Goal: Task Accomplishment & Management: Manage account settings

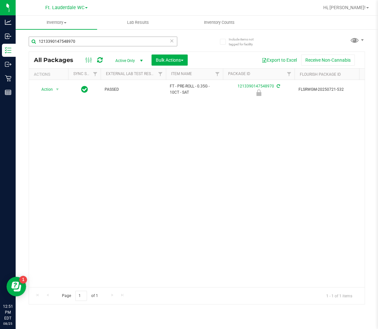
click at [169, 44] on input "1213390147548970" at bounding box center [103, 42] width 149 height 10
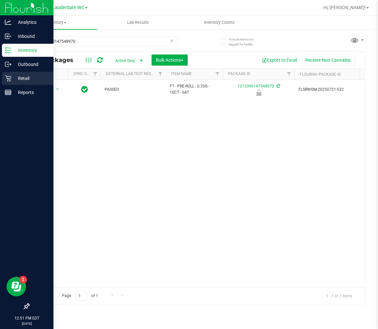
type input "1213390147548970"
click at [27, 77] on p "Retail" at bounding box center [30, 78] width 39 height 8
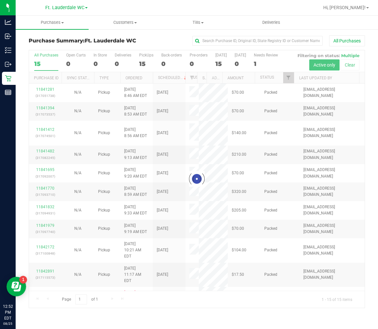
click at [293, 78] on div at bounding box center [197, 178] width 336 height 257
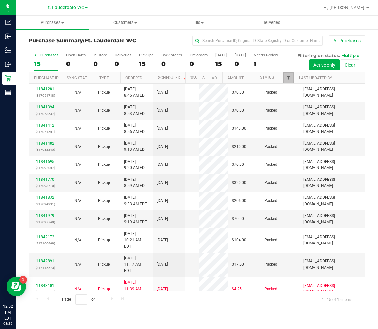
click at [288, 78] on span "Filter" at bounding box center [288, 77] width 5 height 5
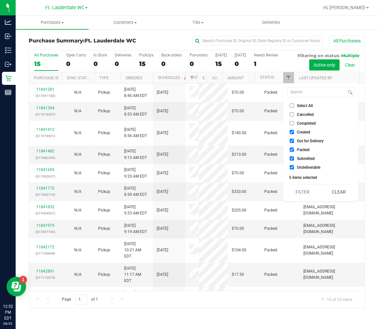
click at [295, 130] on label "Created" at bounding box center [300, 132] width 21 height 4
click at [294, 130] on input "Created" at bounding box center [292, 132] width 4 height 4
checkbox input "false"
click at [299, 139] on span "Out for Delivery" at bounding box center [310, 141] width 27 height 4
click at [294, 139] on input "Out for Delivery" at bounding box center [292, 141] width 4 height 4
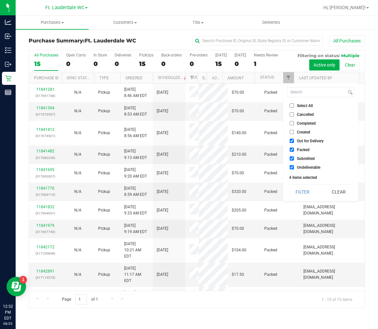
checkbox input "false"
click at [303, 148] on span "Packed" at bounding box center [303, 150] width 13 height 4
click at [294, 148] on input "Packed" at bounding box center [292, 149] width 4 height 4
checkbox input "false"
click at [304, 168] on span "Undeliverable" at bounding box center [308, 167] width 23 height 4
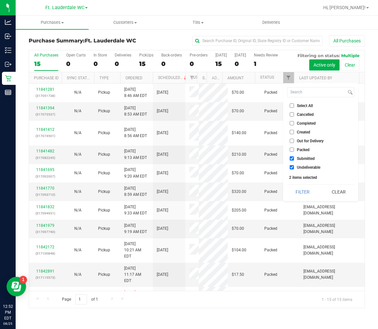
click at [294, 168] on input "Undeliverable" at bounding box center [292, 167] width 4 height 4
checkbox input "false"
click at [300, 192] on button "Filter" at bounding box center [302, 192] width 31 height 14
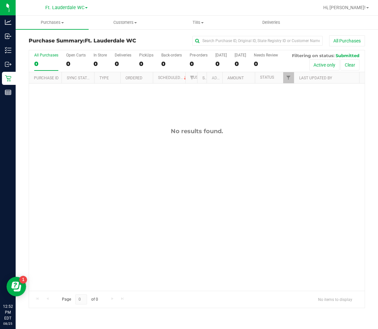
click at [180, 7] on div at bounding box center [218, 7] width 203 height 13
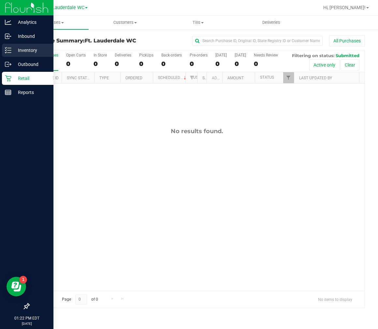
click at [8, 50] on icon at bounding box center [8, 50] width 7 height 7
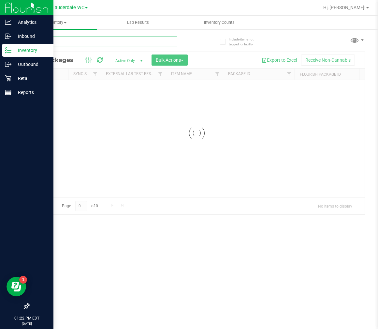
click at [101, 45] on input "text" at bounding box center [103, 42] width 149 height 10
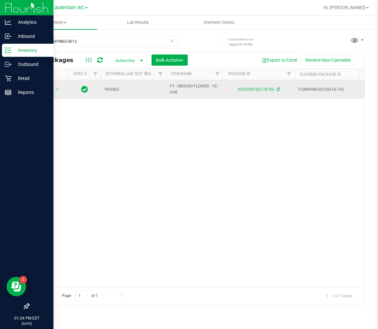
drag, startPoint x: 177, startPoint y: 92, endPoint x: 170, endPoint y: 89, distance: 7.2
click at [170, 89] on span "FT - GROUND FLOWER - 7G - HYB" at bounding box center [194, 89] width 49 height 12
copy span "FT - GROUND FLOWER - 7G - HYB"
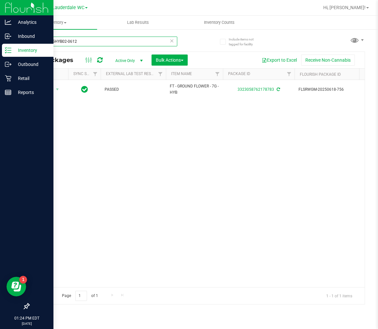
click at [95, 44] on input "G-JUN25HYB02-0612" at bounding box center [103, 42] width 149 height 10
paste input "FT - GROUND FLOWER - 7G - HYB"
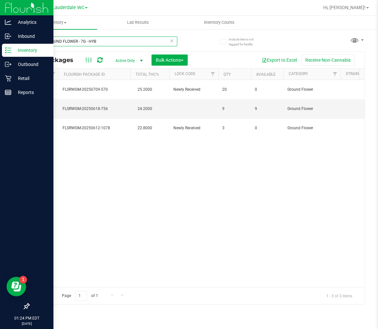
scroll to position [0, 227]
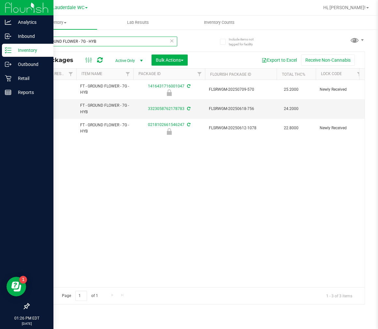
click at [129, 41] on input "FT - GROUND FLOWER - 7G - HYB" at bounding box center [103, 42] width 149 height 10
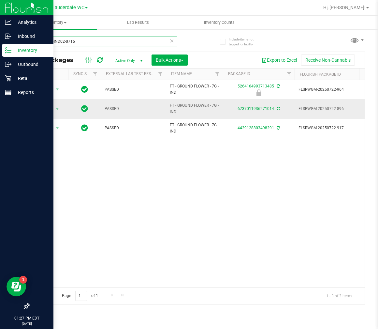
type input "G-JUL25IND02-0716"
click at [41, 104] on td "Action Action Adjust qty Create package Edit attributes Global inventory Locate…" at bounding box center [48, 108] width 39 height 19
click at [43, 105] on span "Action" at bounding box center [45, 108] width 18 height 9
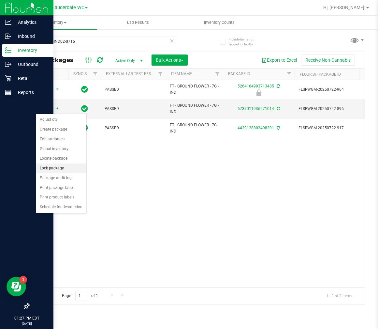
click at [61, 167] on li "Lock package" at bounding box center [61, 168] width 51 height 10
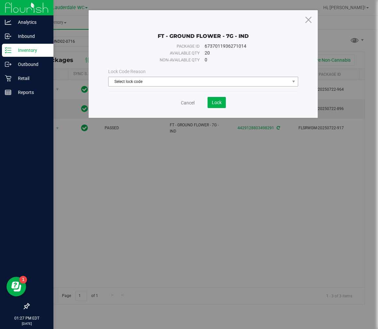
click at [152, 77] on span "Select lock code" at bounding box center [203, 82] width 190 height 10
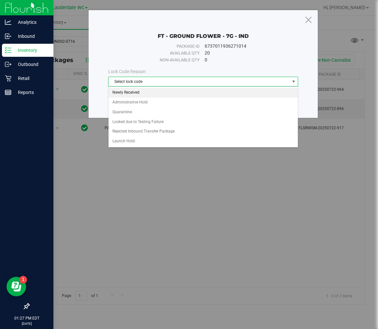
click at [144, 93] on li "Newly Received" at bounding box center [203, 93] width 189 height 10
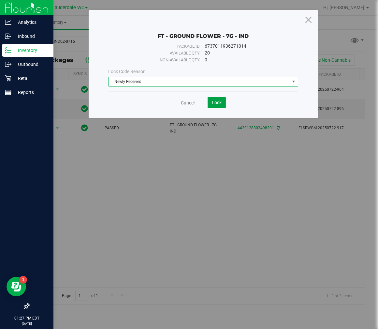
click at [220, 101] on span "Lock" at bounding box center [217, 102] width 10 height 5
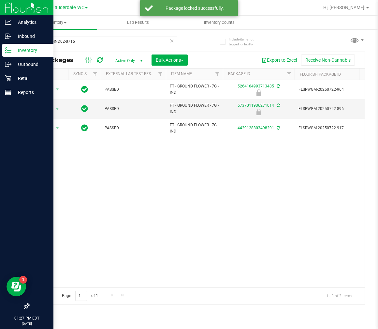
scroll to position [0, 259]
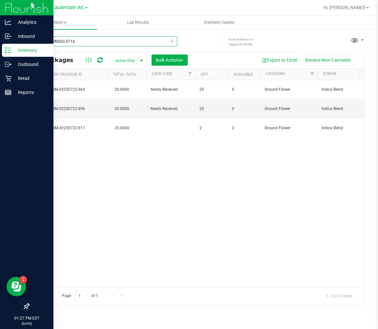
click at [98, 43] on input "G-JUL25IND02-0716" at bounding box center [103, 42] width 149 height 10
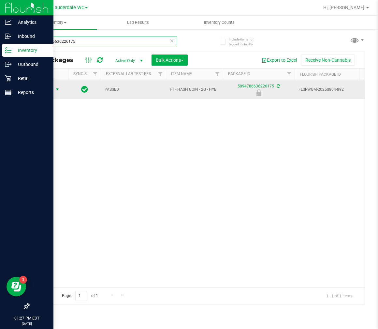
type input "5094786636226175"
click at [53, 90] on span "Action" at bounding box center [45, 89] width 18 height 9
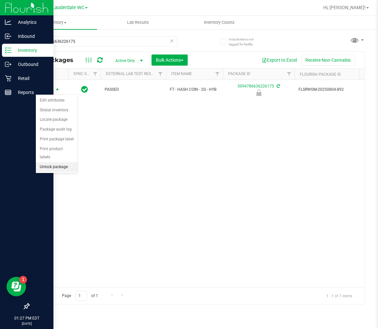
click at [47, 168] on li "Unlock package" at bounding box center [57, 167] width 42 height 10
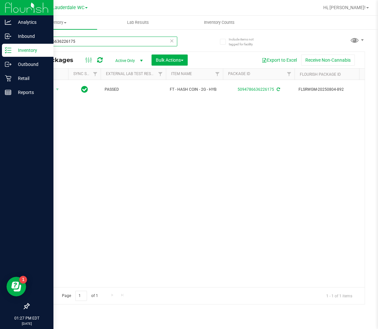
click at [136, 42] on input "5094786636226175" at bounding box center [103, 42] width 149 height 10
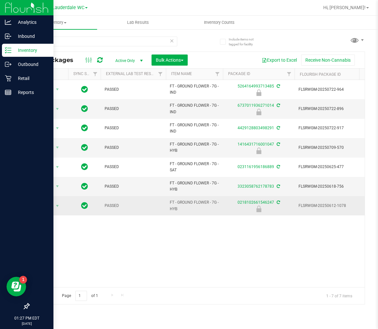
drag, startPoint x: 180, startPoint y: 209, endPoint x: 171, endPoint y: 204, distance: 11.1
click at [171, 204] on span "FT - GROUND FLOWER - 7G - HYB" at bounding box center [194, 205] width 49 height 12
copy span "FT - GROUND FLOWER - 7G - HYB"
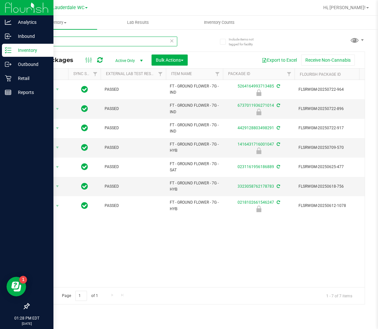
click at [77, 40] on input "ground" at bounding box center [103, 42] width 149 height 10
paste input "FT - GROUND FLOWER - 7G - HYB"
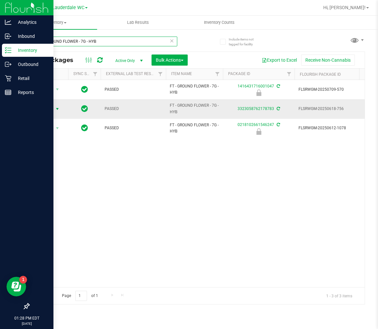
type input "FT - GROUND FLOWER - 7G - HYB"
click at [51, 110] on span "Action" at bounding box center [45, 108] width 18 height 9
click at [174, 168] on div "Action Action Edit attributes Global inventory Locate package Package audit log…" at bounding box center [197, 183] width 336 height 207
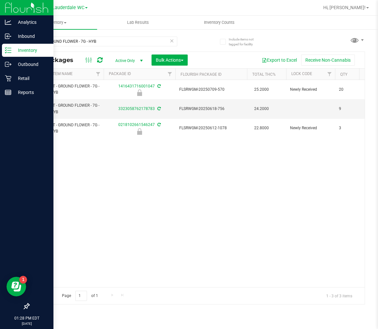
scroll to position [0, 239]
